Goal: Task Accomplishment & Management: Manage account settings

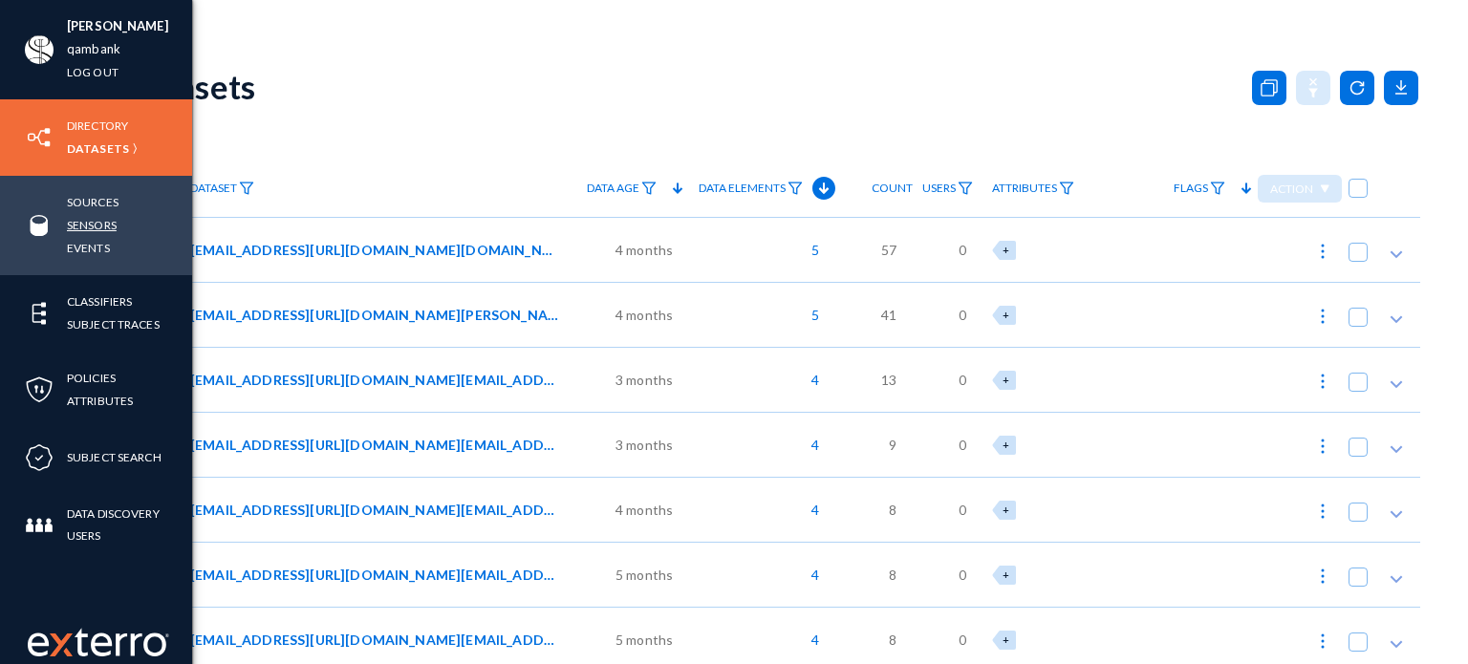
click at [88, 224] on link "Sensors" at bounding box center [92, 225] width 50 height 22
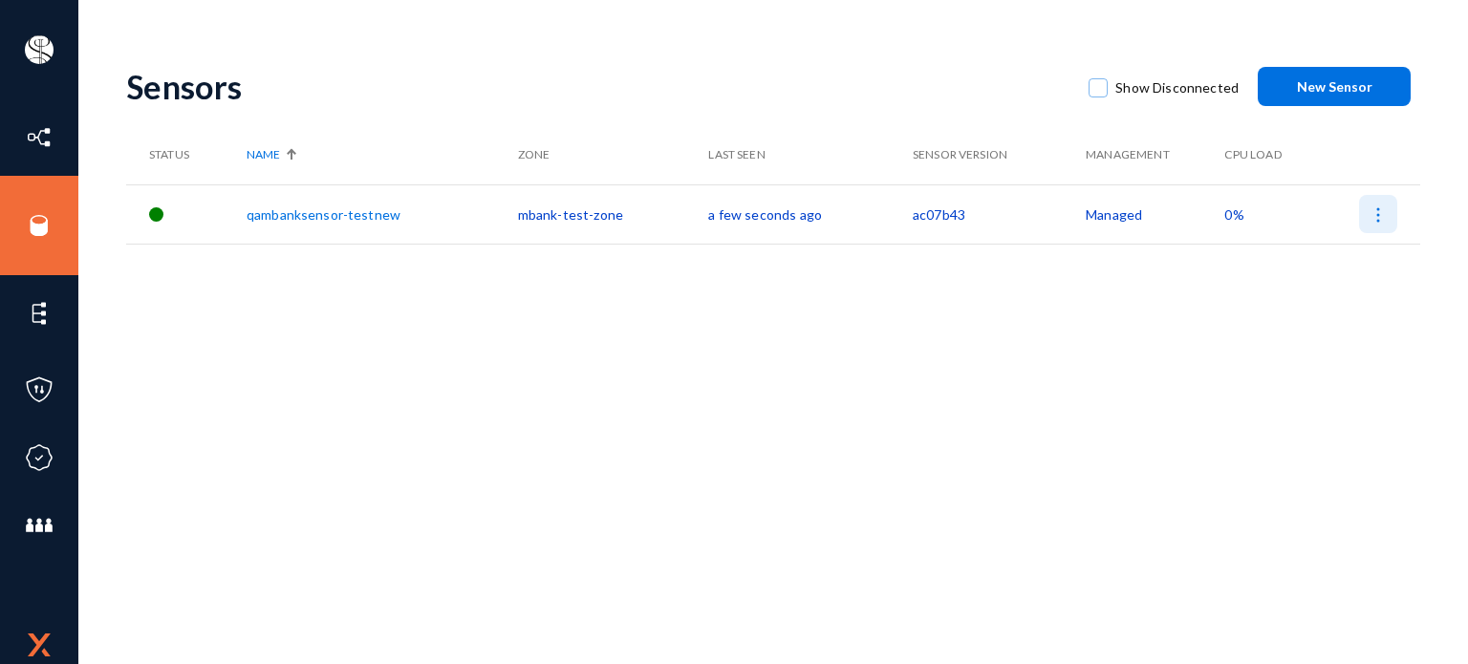
click at [1379, 209] on img at bounding box center [1378, 214] width 19 height 19
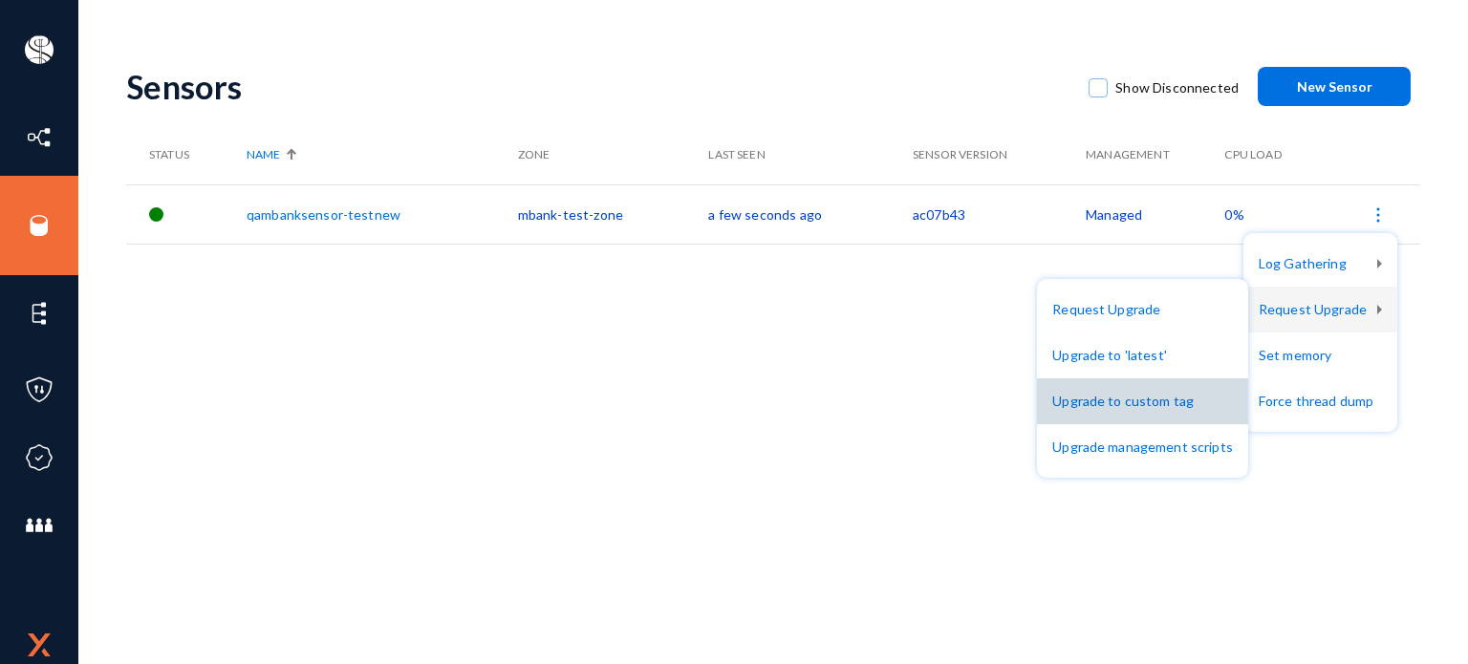
click at [1180, 392] on button "Upgrade to custom tag" at bounding box center [1142, 401] width 211 height 46
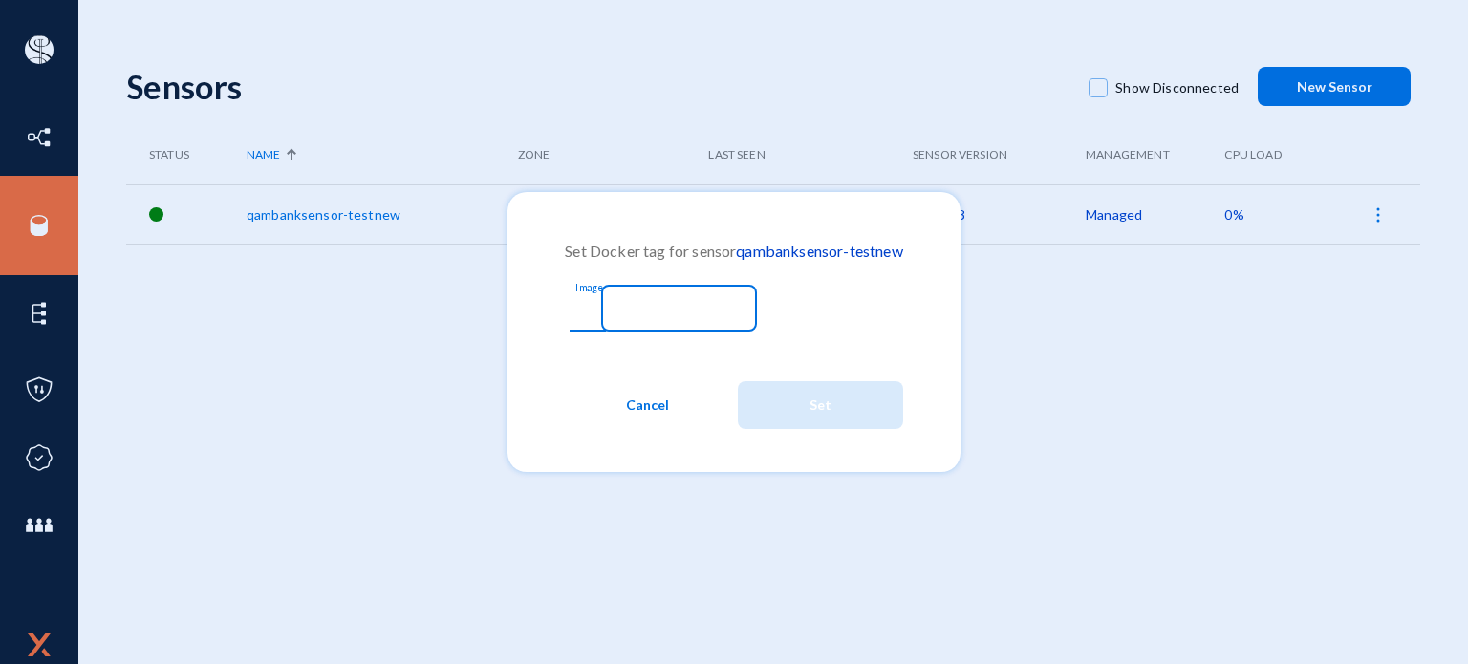
click at [629, 304] on input "Image" at bounding box center [665, 310] width 164 height 17
click at [622, 316] on input "Image" at bounding box center [665, 310] width 164 height 17
paste input "628f616"
type input "628f616"
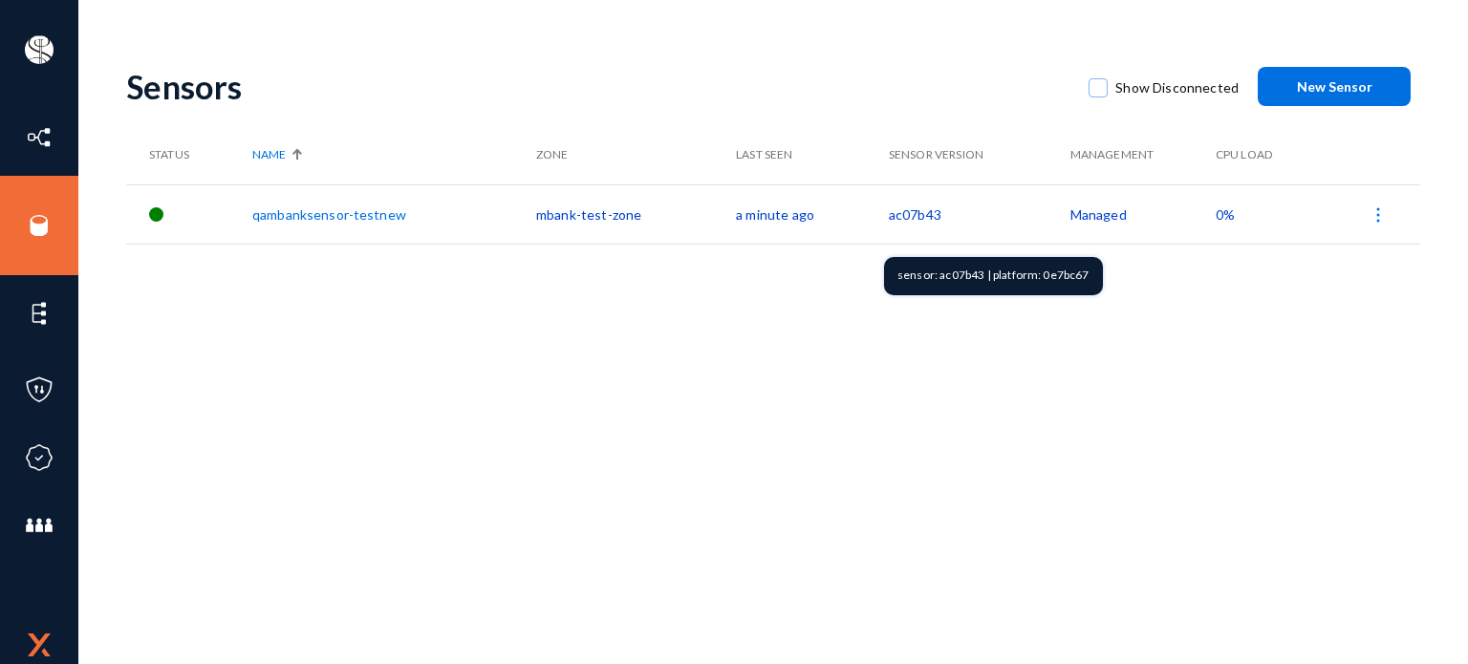
click at [912, 208] on td "ac07b43" at bounding box center [980, 213] width 182 height 59
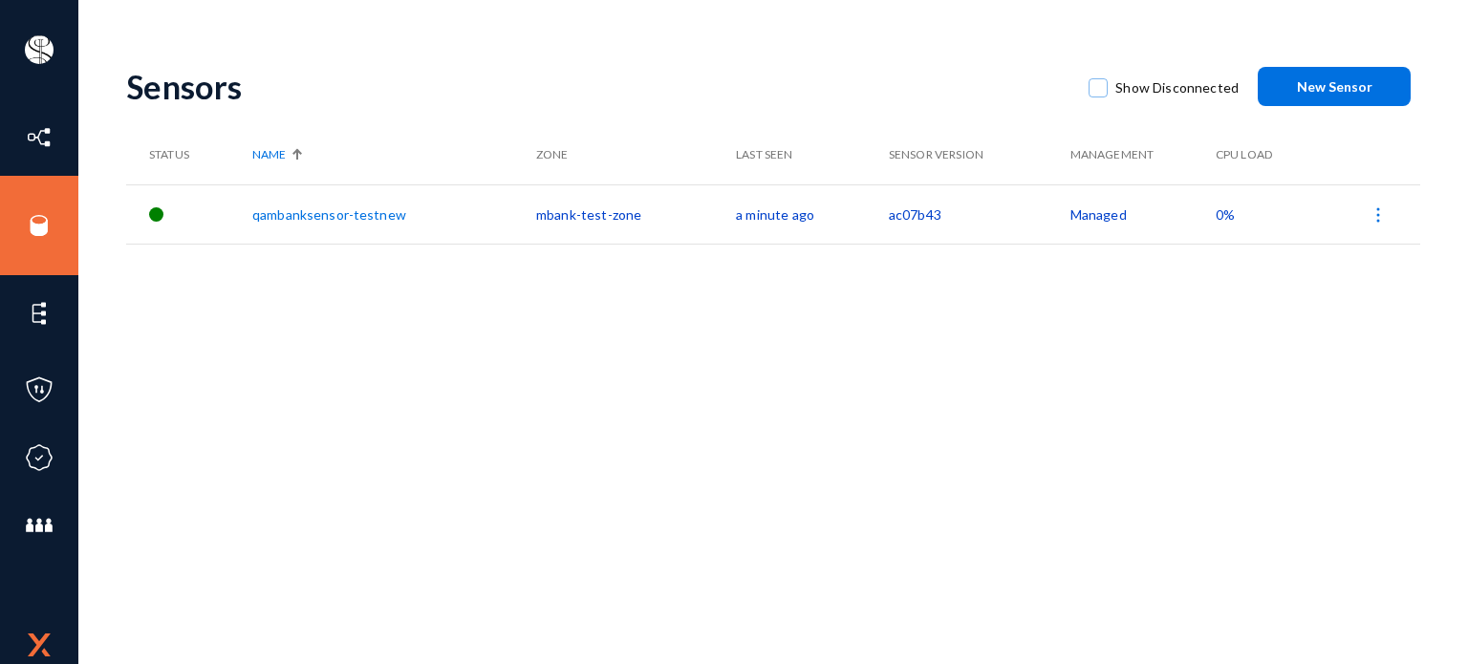
click at [912, 208] on td "ac07b43" at bounding box center [980, 213] width 182 height 59
copy td "ac07b43"
click at [1386, 223] on img at bounding box center [1378, 214] width 19 height 19
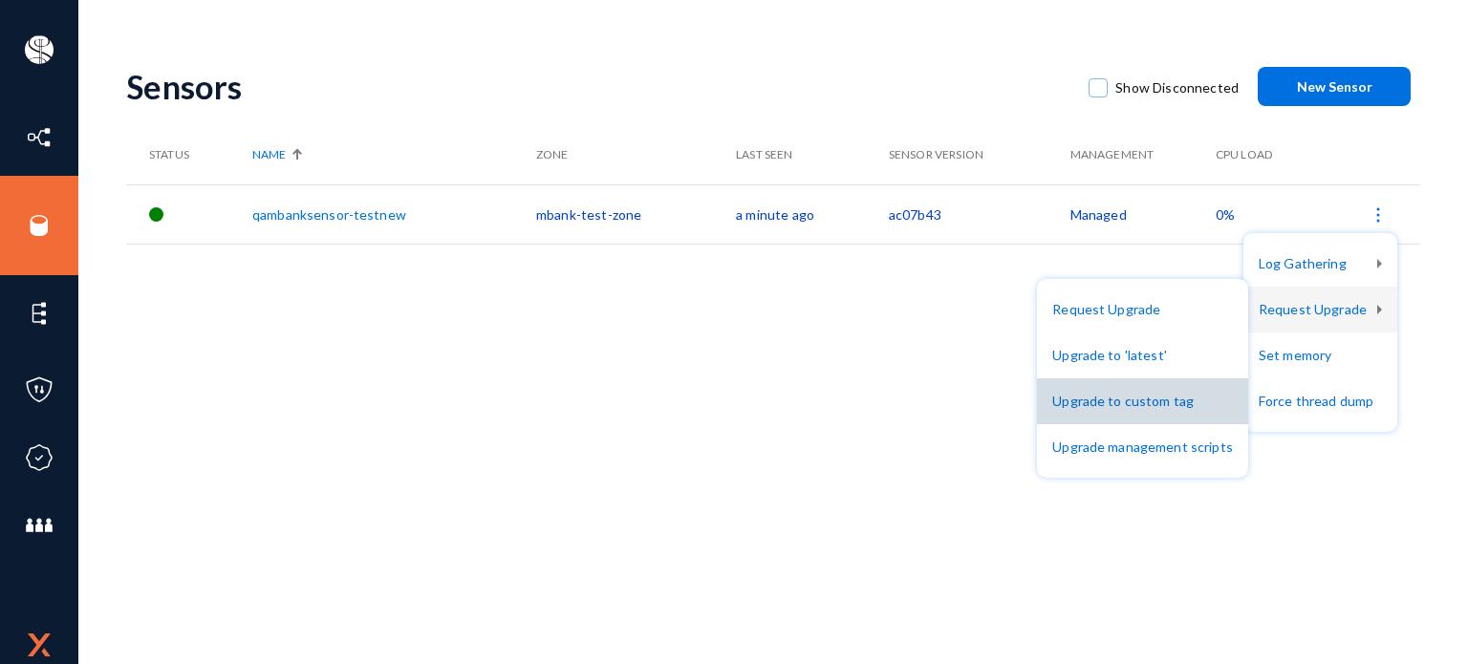
click at [1175, 388] on button "Upgrade to custom tag" at bounding box center [1142, 401] width 211 height 46
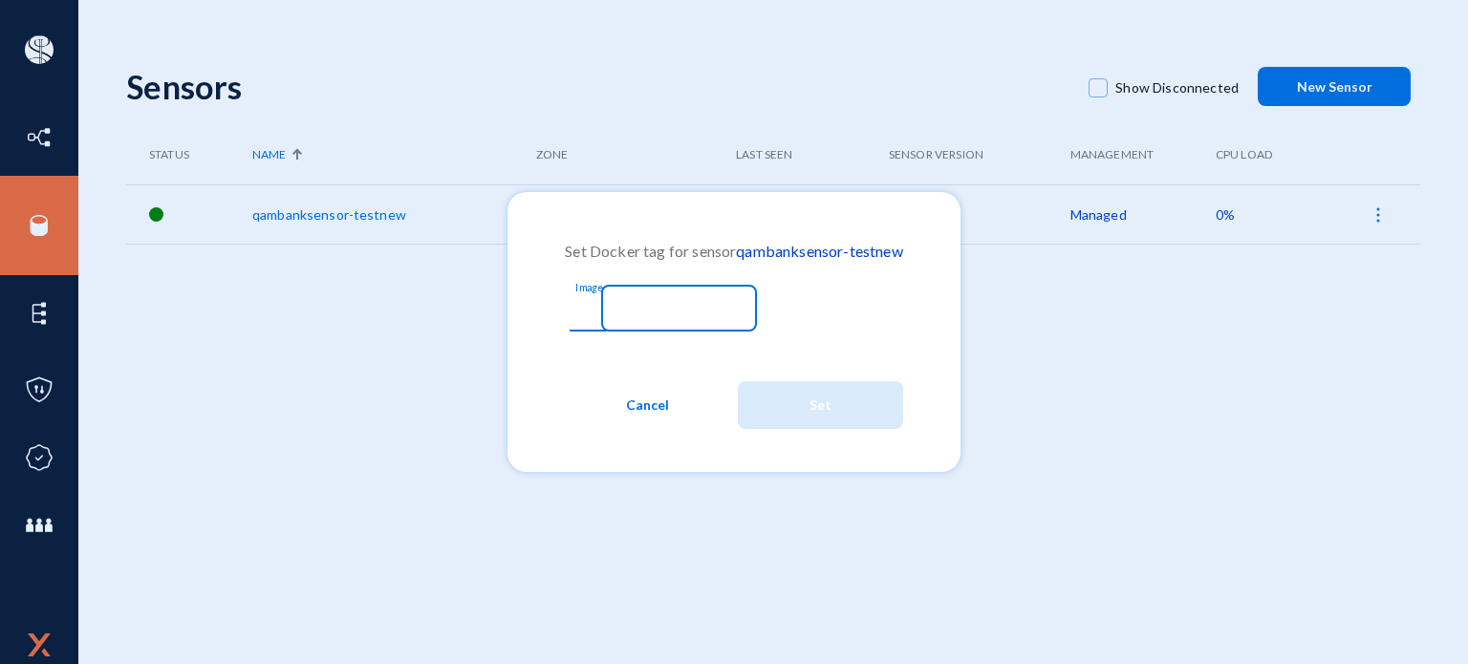
paste input "628f616"
click at [661, 312] on input "628f616" at bounding box center [665, 310] width 164 height 17
type input "628f616"
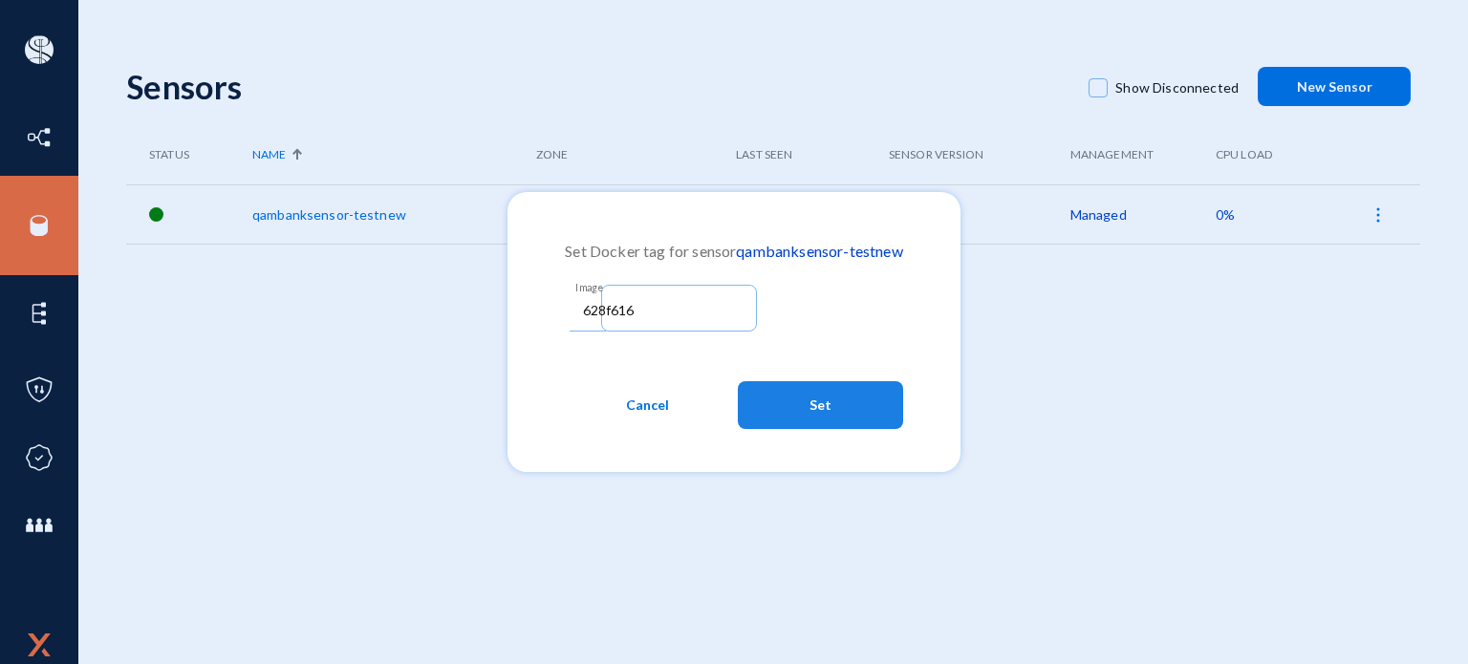
click at [785, 413] on button "Set" at bounding box center [820, 405] width 165 height 48
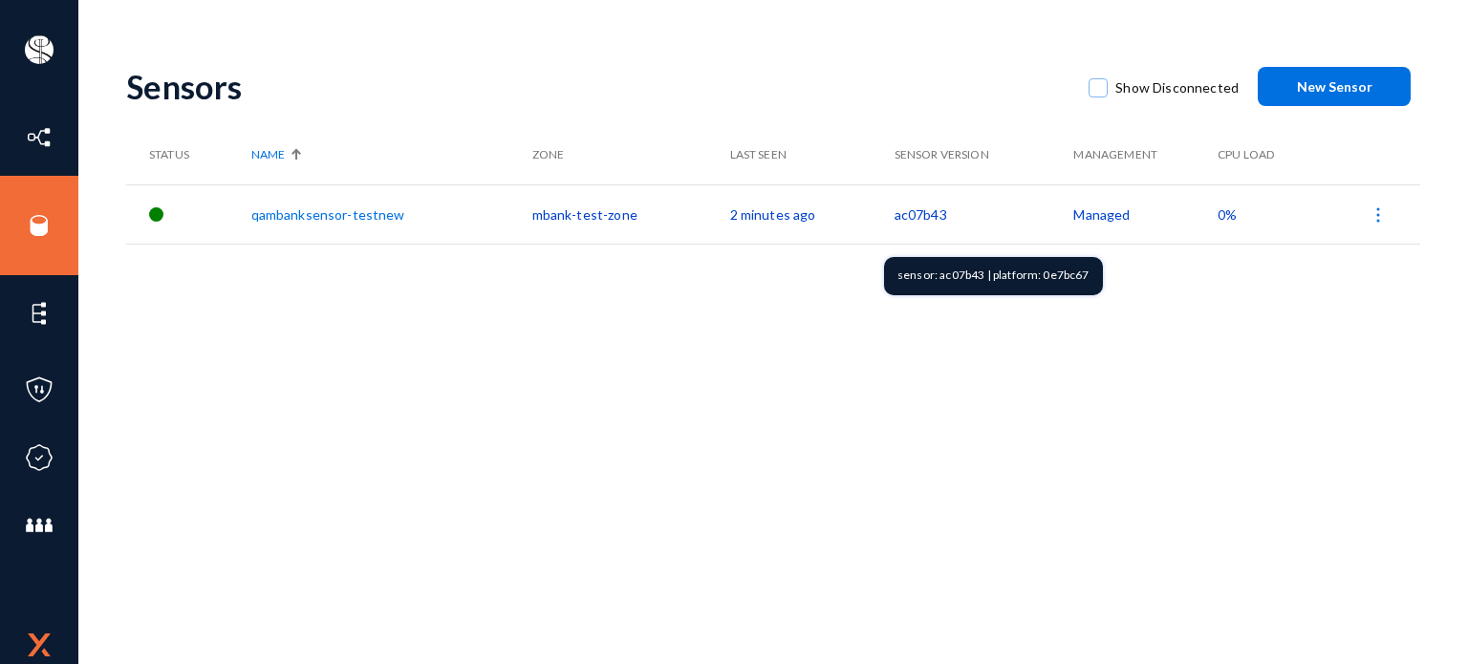
click at [895, 209] on td "ac07b43" at bounding box center [985, 213] width 180 height 59
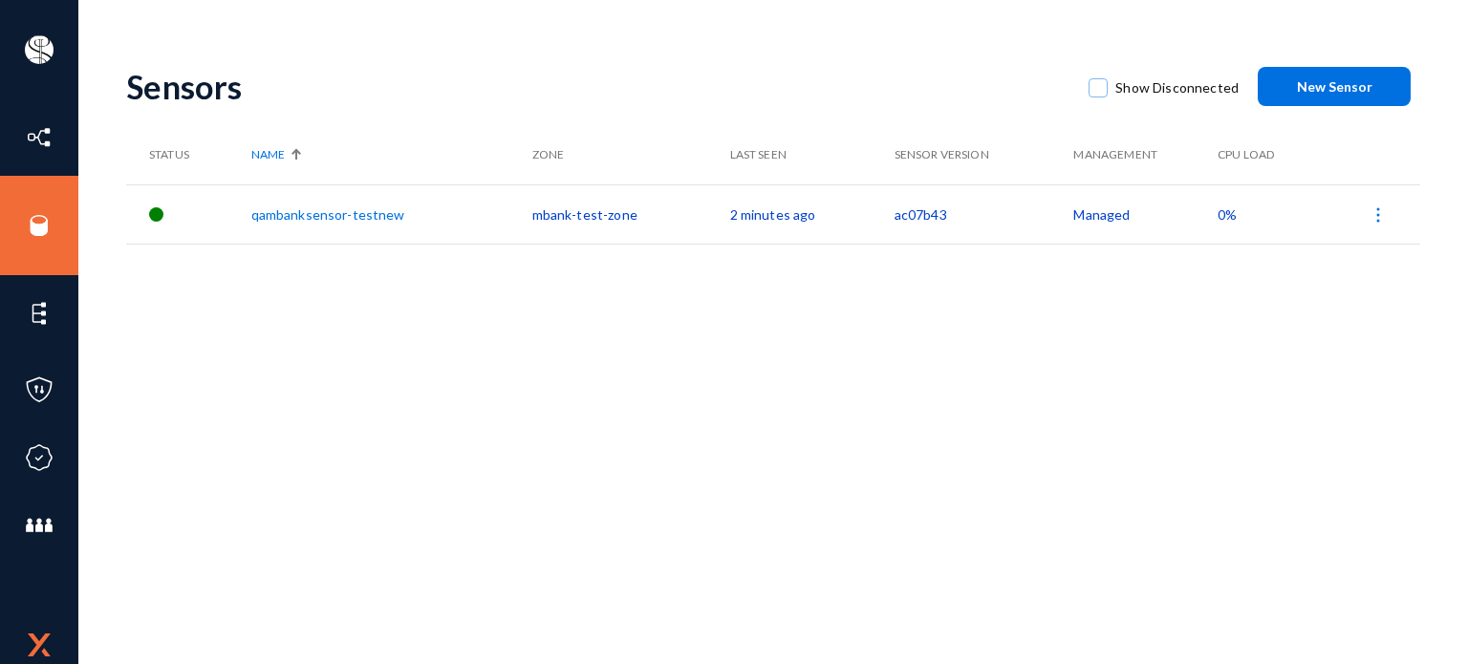
click at [338, 216] on link "qambanksensor-testnew" at bounding box center [328, 214] width 154 height 16
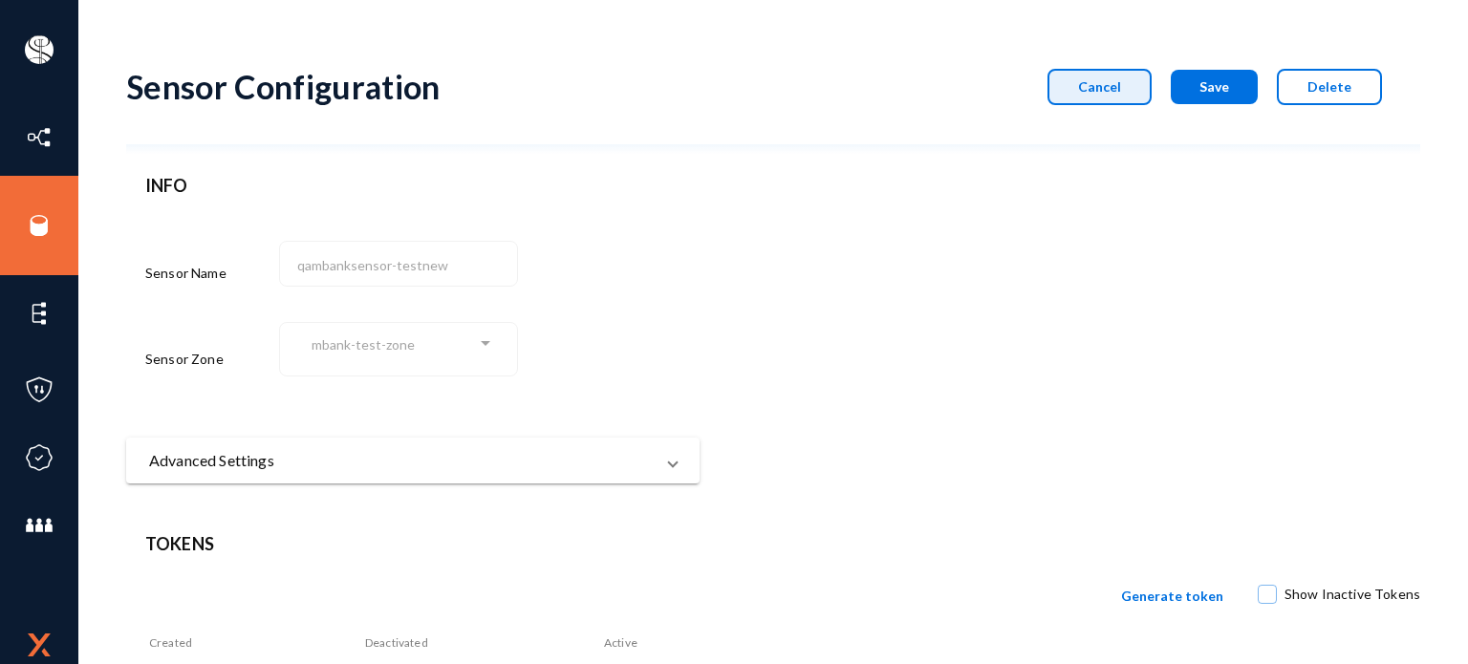
click at [1067, 93] on button "Cancel" at bounding box center [1099, 87] width 104 height 36
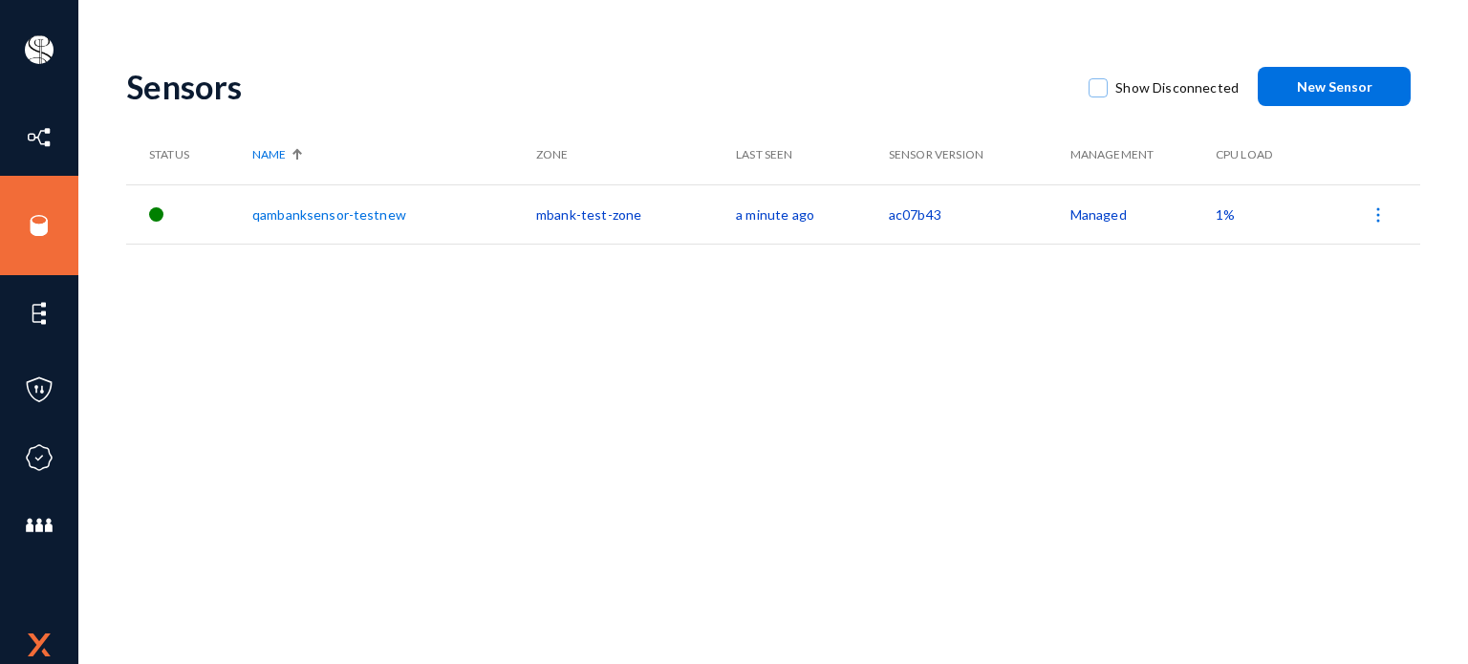
click at [516, 110] on div "Sensors Show Disconnected New Sensor" at bounding box center [773, 86] width 1294 height 77
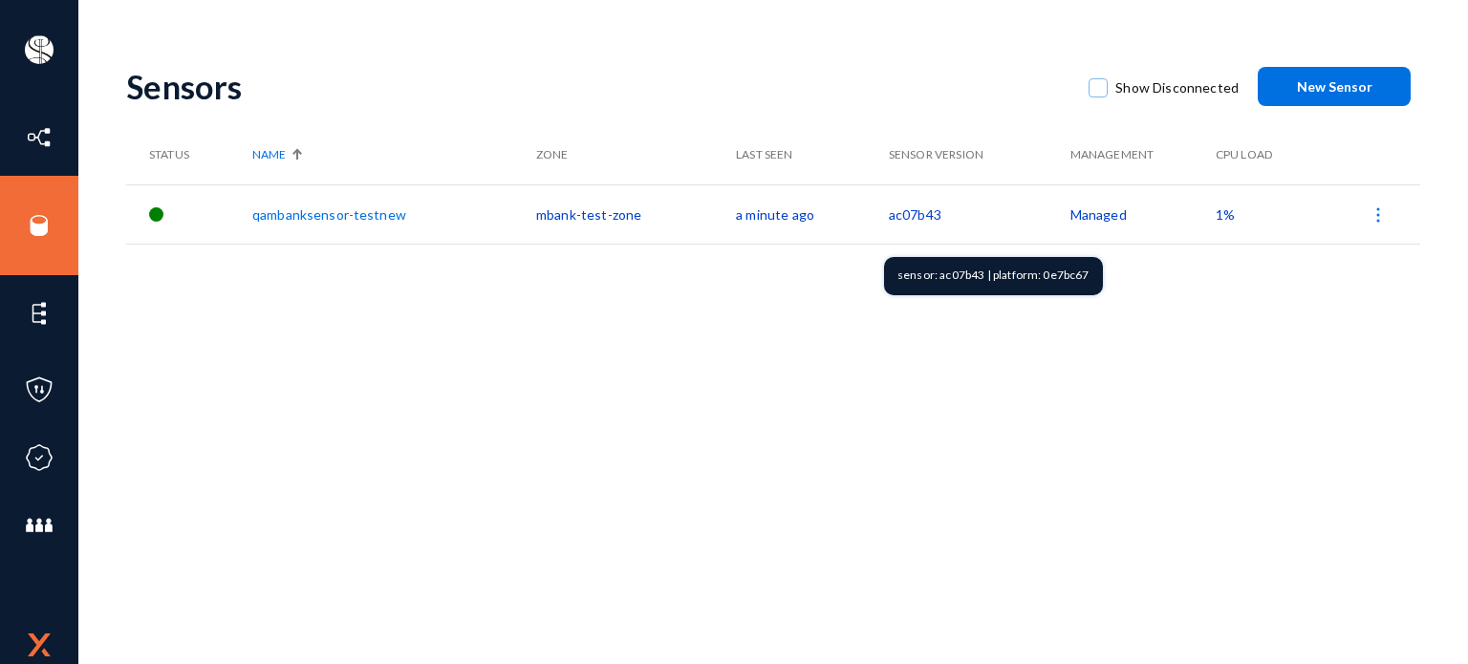
click at [889, 215] on td "ac07b43" at bounding box center [980, 213] width 182 height 59
